Goal: Task Accomplishment & Management: Manage account settings

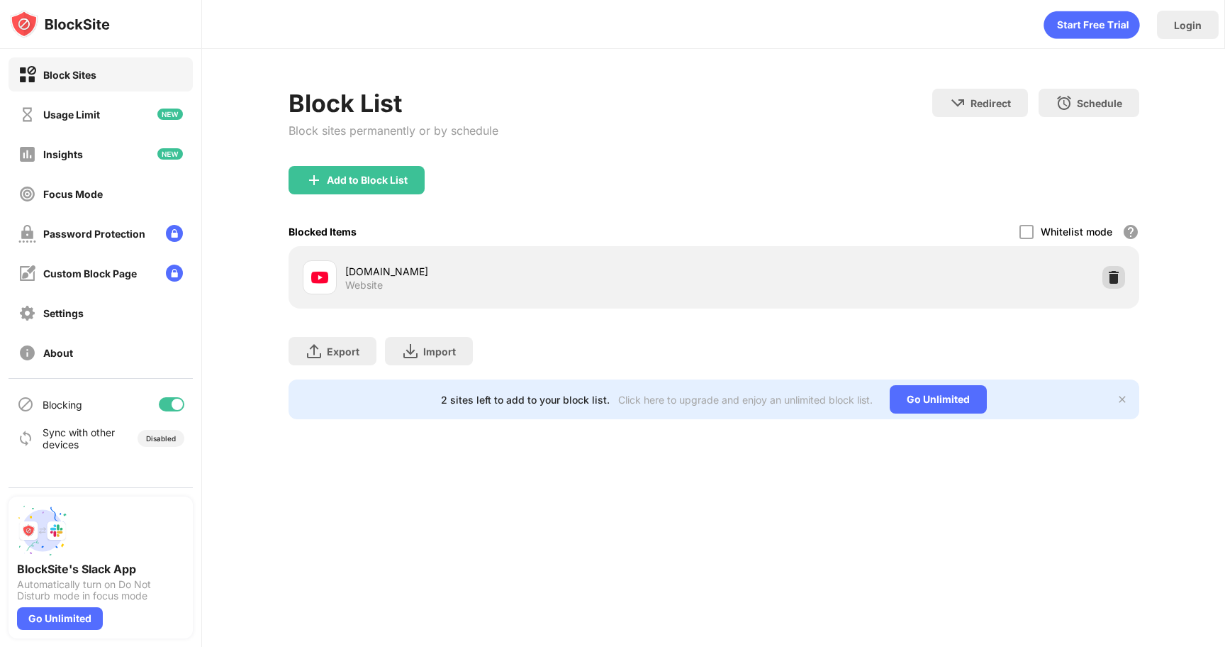
click at [1109, 281] on img at bounding box center [1114, 277] width 14 height 14
